Goal: Task Accomplishment & Management: Manage account settings

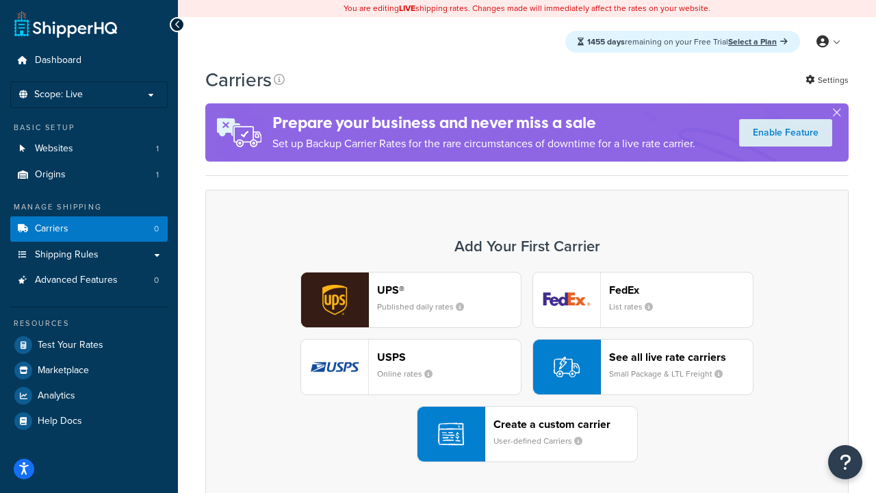
click at [527, 367] on div "UPS® Published daily rates FedEx List rates USPS Online rates See all live rate…" at bounding box center [527, 367] width 614 height 190
click at [681, 289] on header "FedEx" at bounding box center [681, 289] width 144 height 13
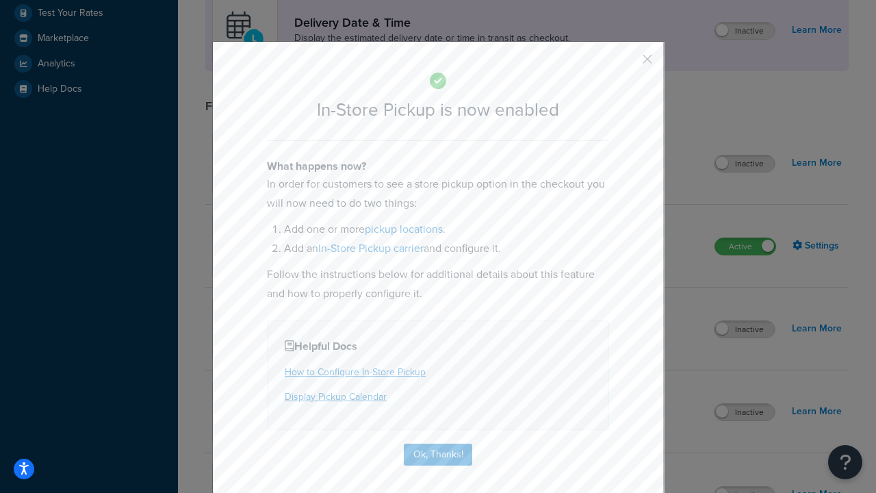
click at [627, 64] on button "button" at bounding box center [626, 63] width 3 height 3
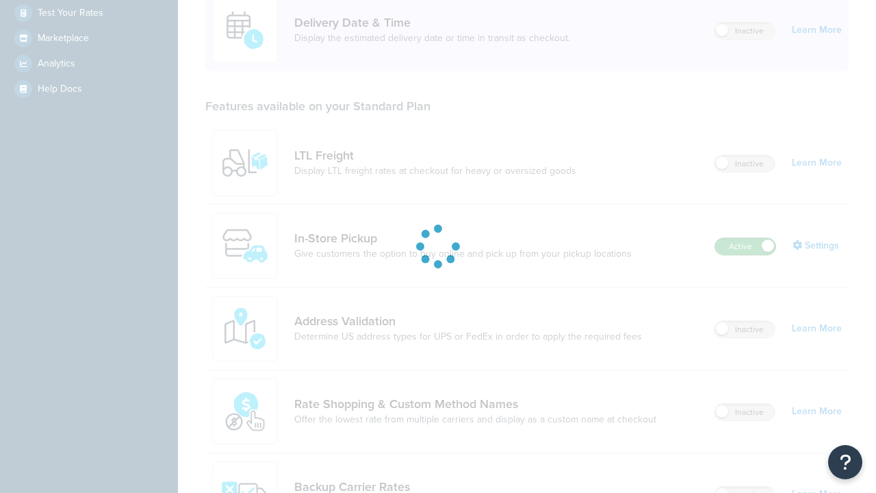
click at [745, 238] on label "Active" at bounding box center [745, 246] width 60 height 16
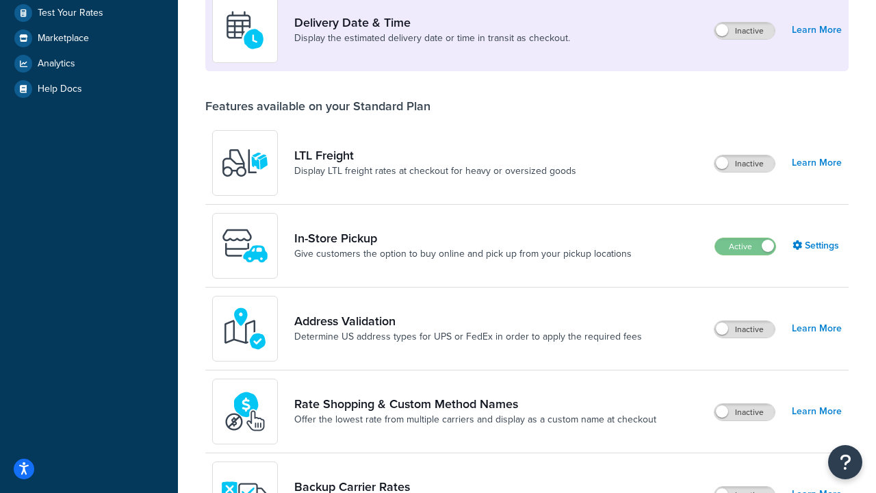
scroll to position [596, 0]
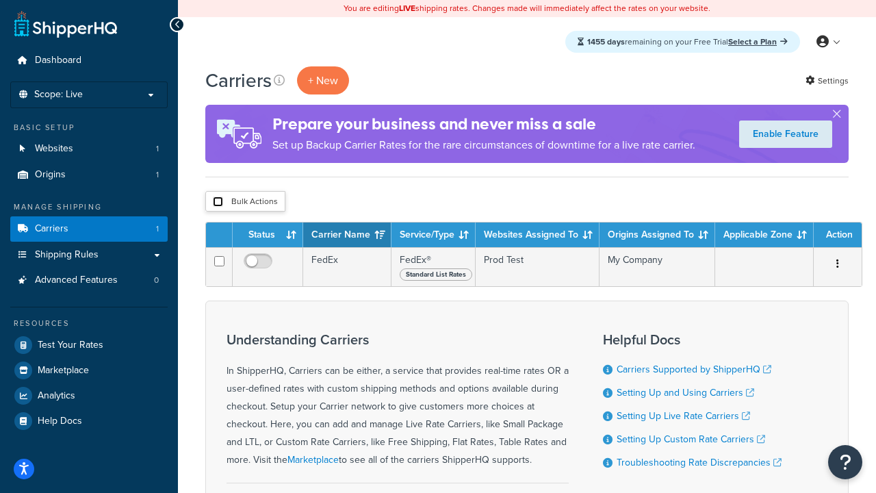
click at [218, 202] on input "checkbox" at bounding box center [218, 201] width 10 height 10
checkbox input "true"
click at [0, 0] on button "Delete" at bounding box center [0, 0] width 0 height 0
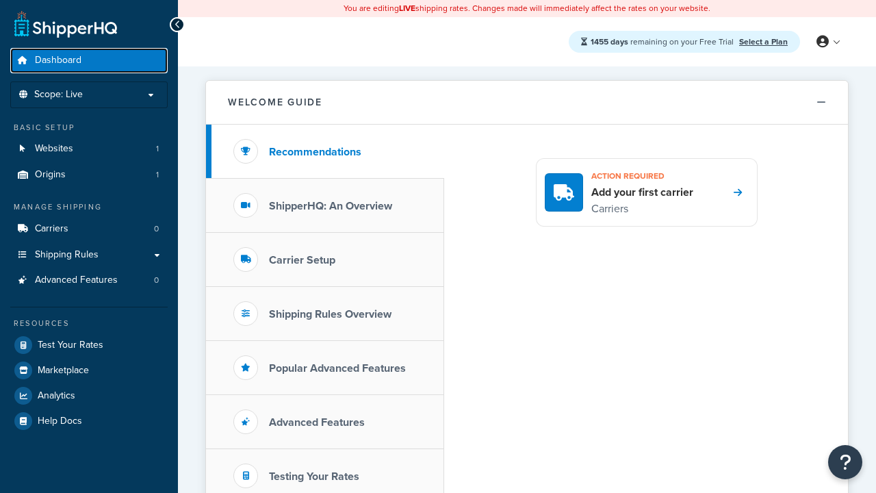
click at [58, 60] on span "Dashboard" at bounding box center [58, 61] width 47 height 12
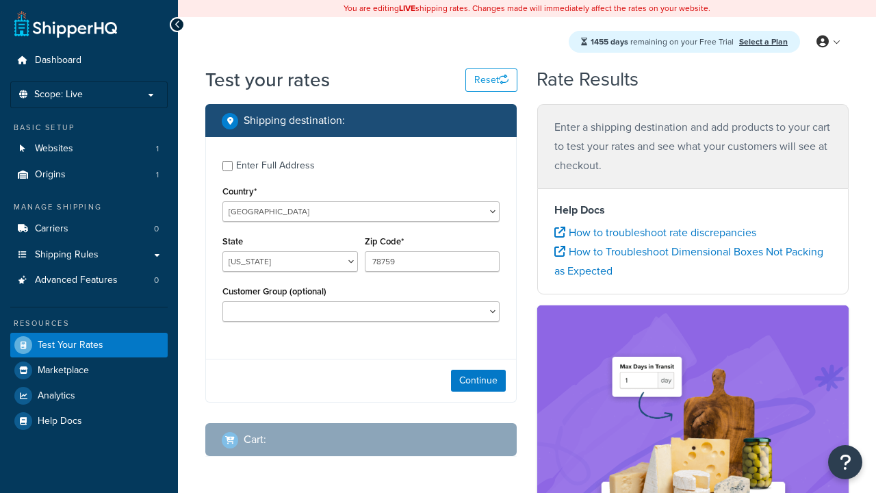
select select "[GEOGRAPHIC_DATA]"
